Goal: Information Seeking & Learning: Learn about a topic

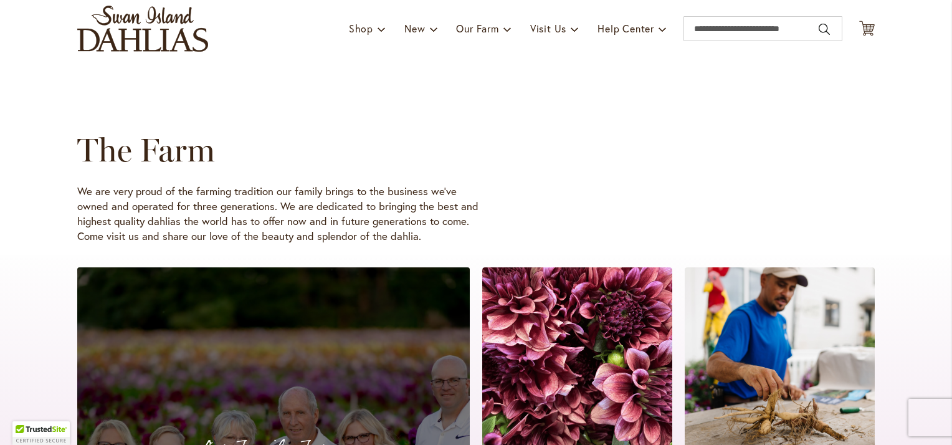
scroll to position [62, 0]
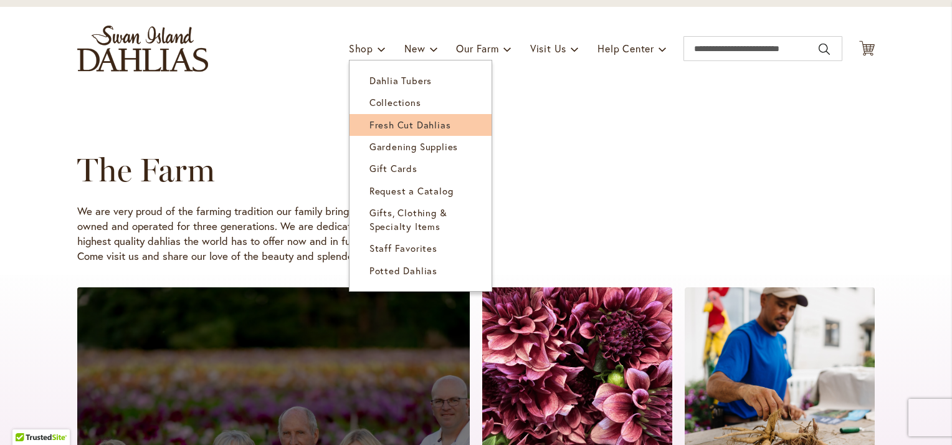
click at [391, 120] on span "Fresh Cut Dahlias" at bounding box center [410, 124] width 82 height 12
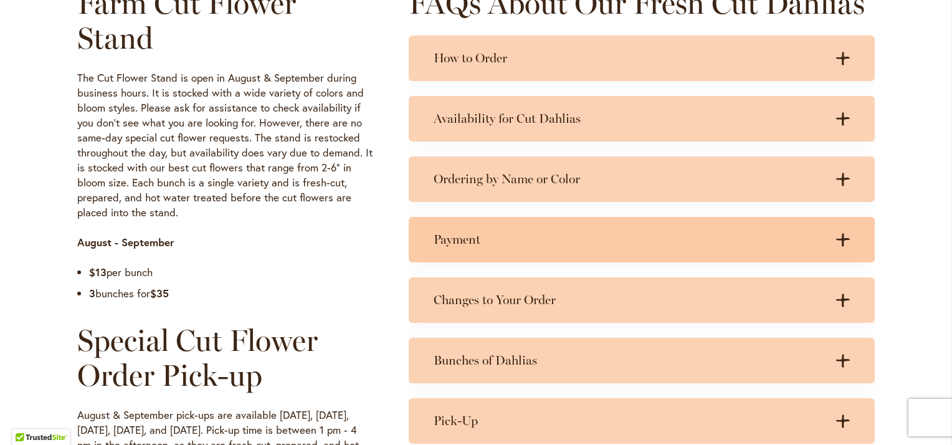
scroll to position [561, 0]
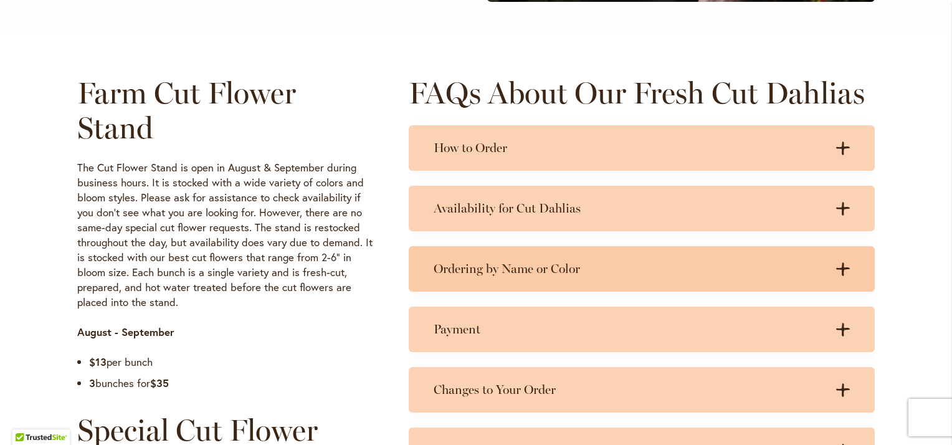
click at [559, 261] on h3 "Ordering by Name or Color" at bounding box center [629, 269] width 391 height 16
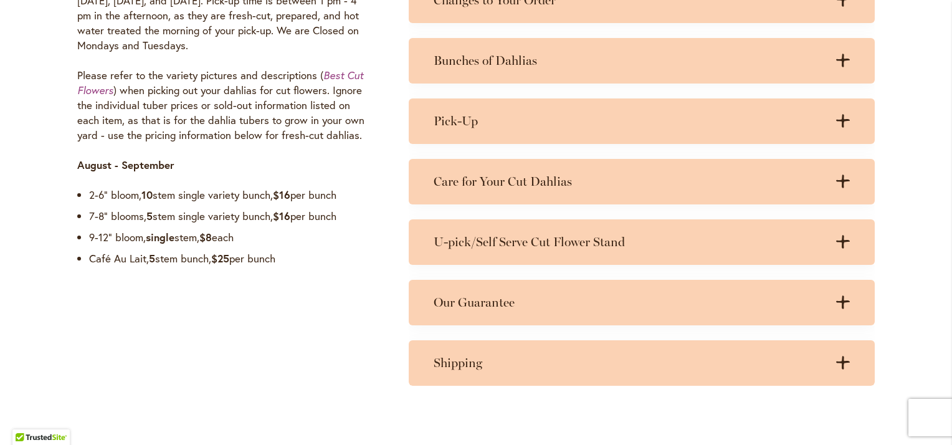
scroll to position [1059, 0]
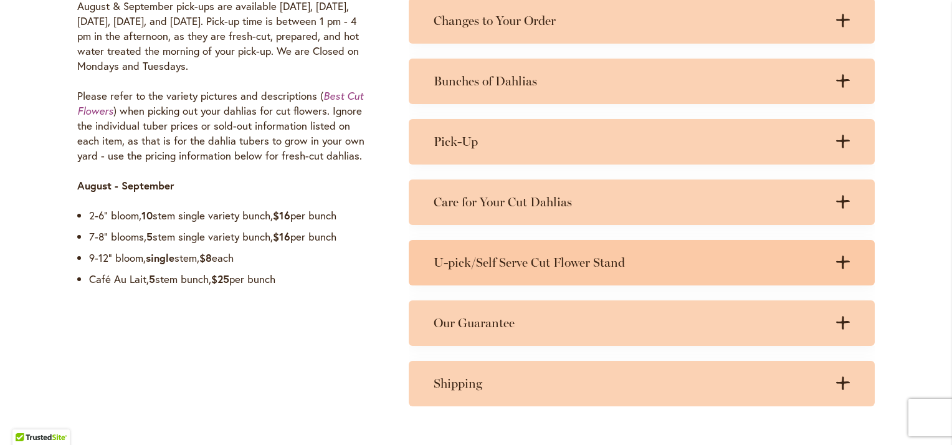
click at [593, 261] on h3 "U-pick/Self Serve Cut Flower Stand" at bounding box center [629, 263] width 391 height 16
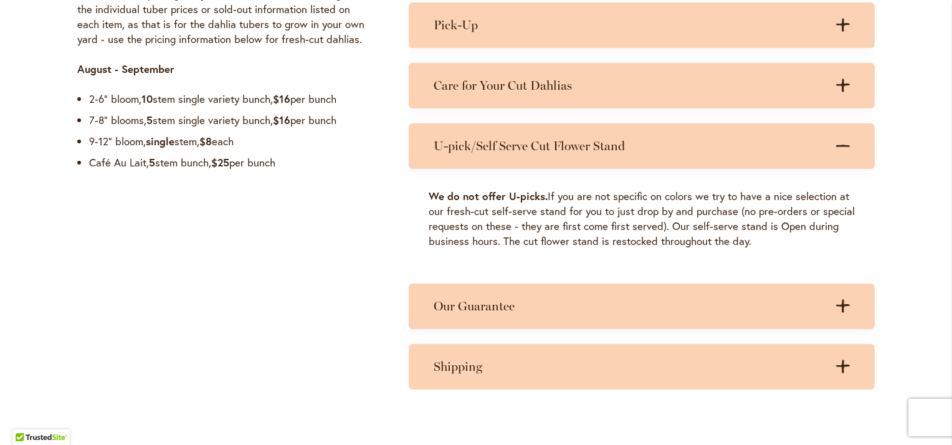
scroll to position [1184, 0]
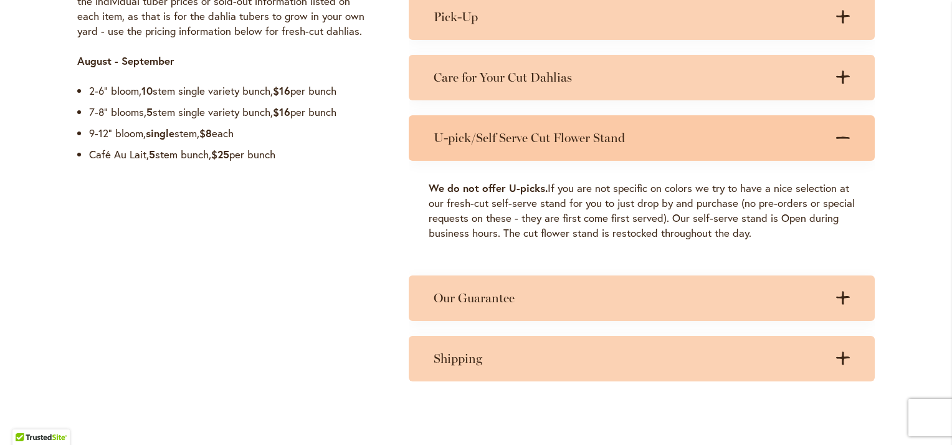
click at [576, 131] on h3 "U-pick/Self Serve Cut Flower Stand" at bounding box center [629, 138] width 391 height 16
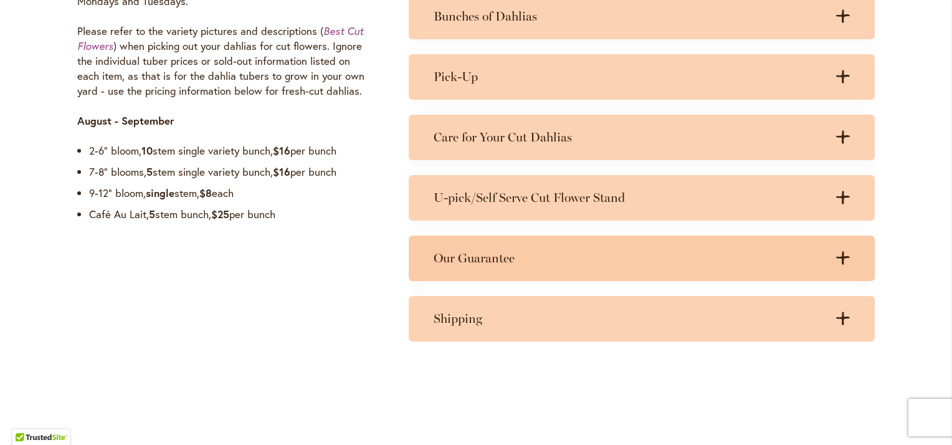
scroll to position [997, 0]
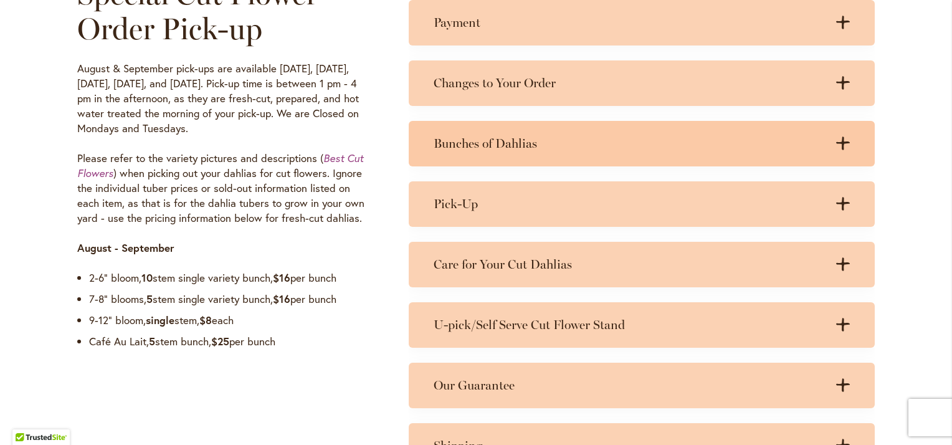
click at [528, 138] on h3 "Bunches of Dahlias" at bounding box center [629, 144] width 391 height 16
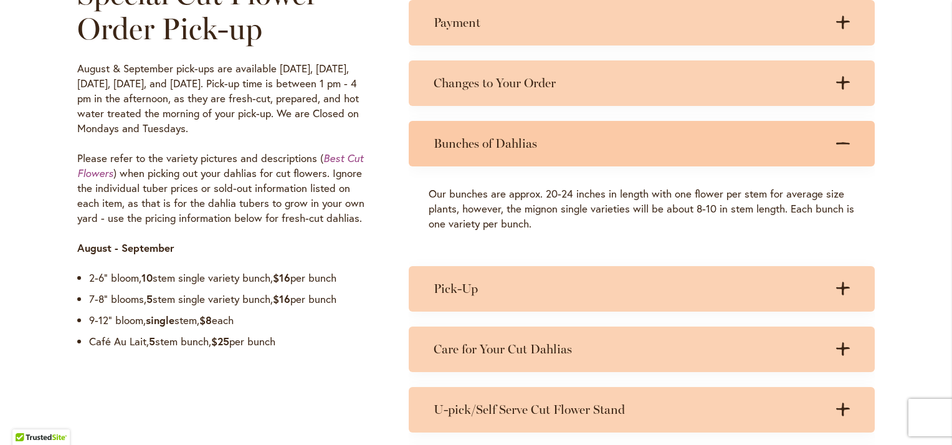
click at [522, 159] on div "Bunches of Dahlias .cls-1 { fill: #3c2616; stroke-width: 0px; } .cls-1 { fill: …" at bounding box center [642, 143] width 466 height 45
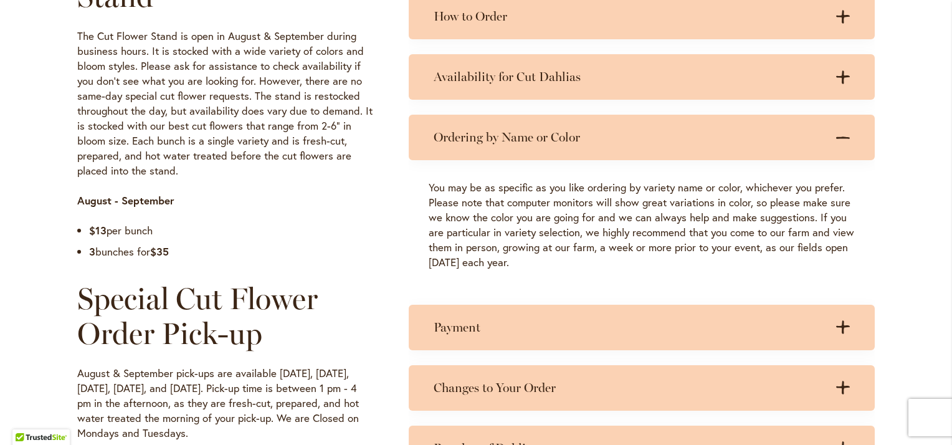
scroll to position [623, 0]
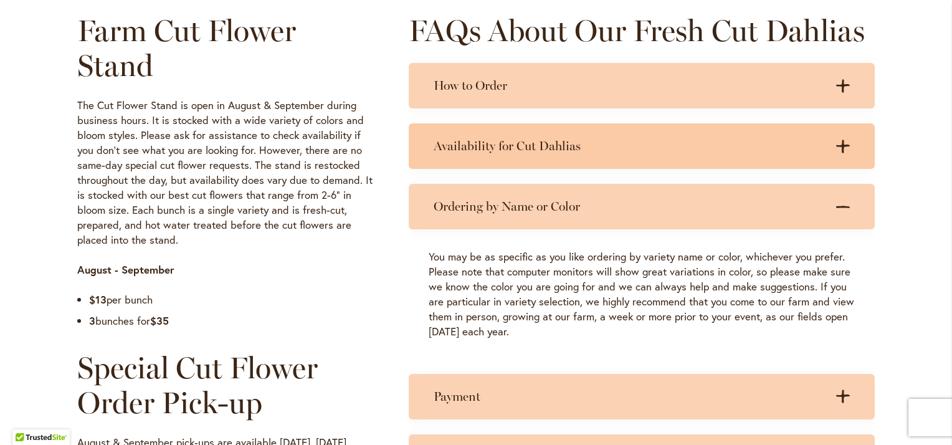
click at [558, 149] on h3 "Availability for Cut Dahlias" at bounding box center [629, 146] width 391 height 16
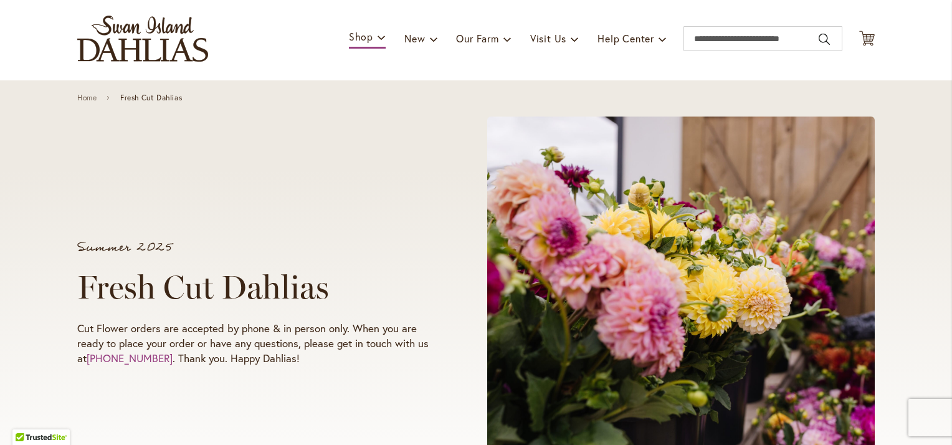
scroll to position [0, 0]
